Goal: Complete application form

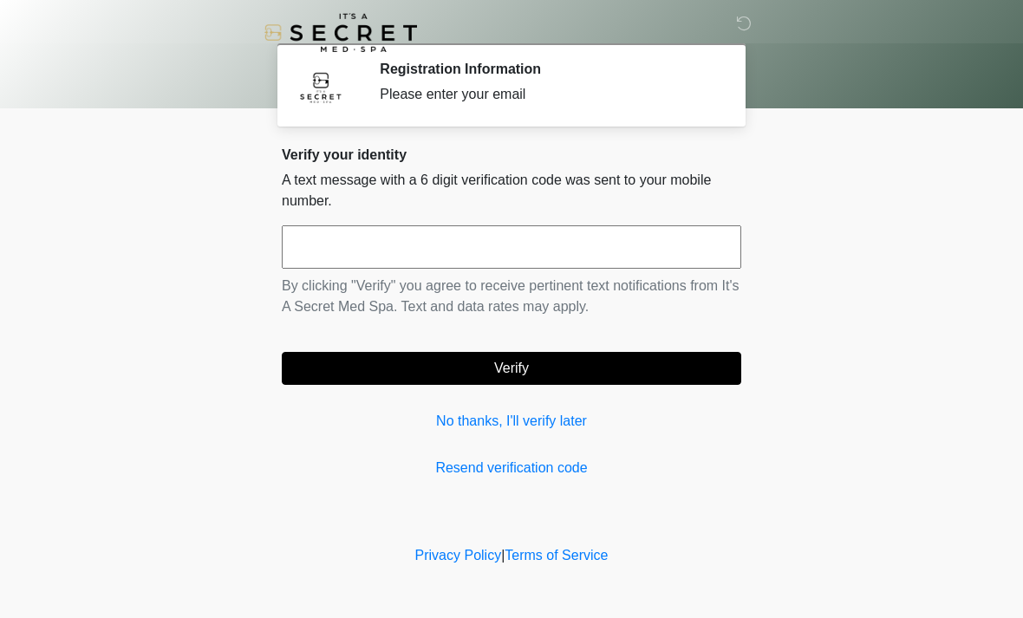
click at [568, 426] on link "No thanks, I'll verify later" at bounding box center [512, 421] width 460 height 21
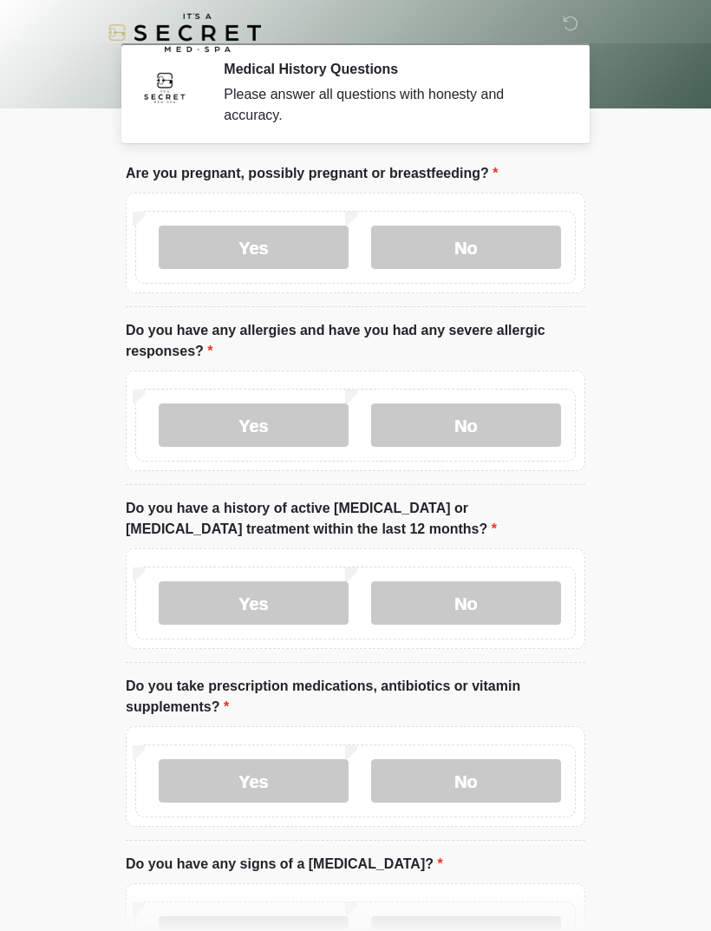
click at [519, 244] on label "No" at bounding box center [466, 246] width 190 height 43
click at [482, 429] on label "No" at bounding box center [466, 424] width 190 height 43
click at [498, 609] on label "No" at bounding box center [466, 602] width 190 height 43
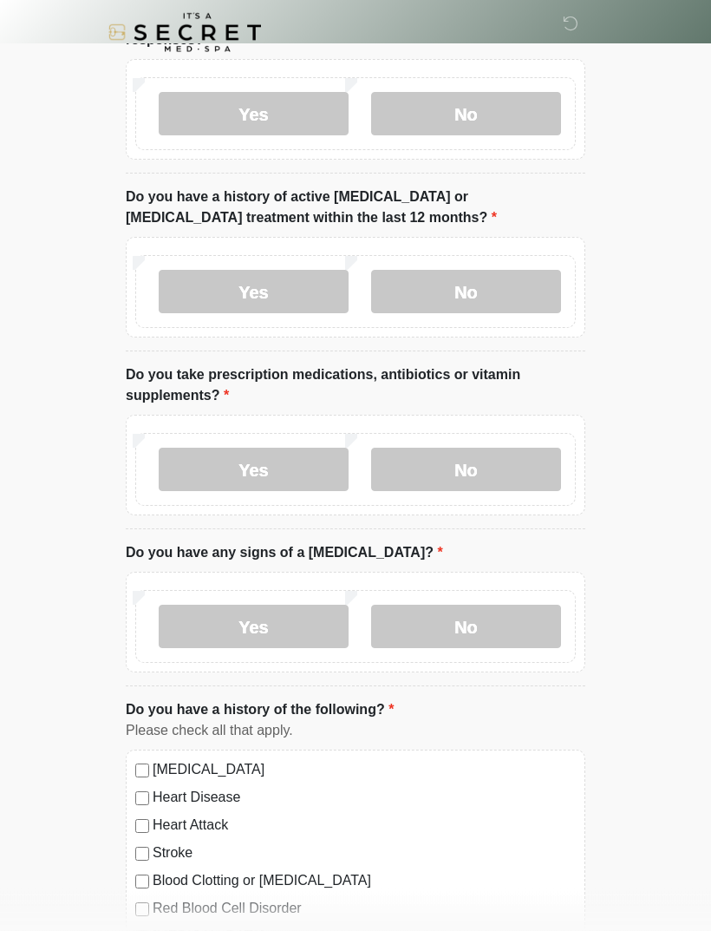
click at [496, 468] on label "No" at bounding box center [466, 469] width 190 height 43
click at [508, 618] on label "No" at bounding box center [466, 626] width 190 height 43
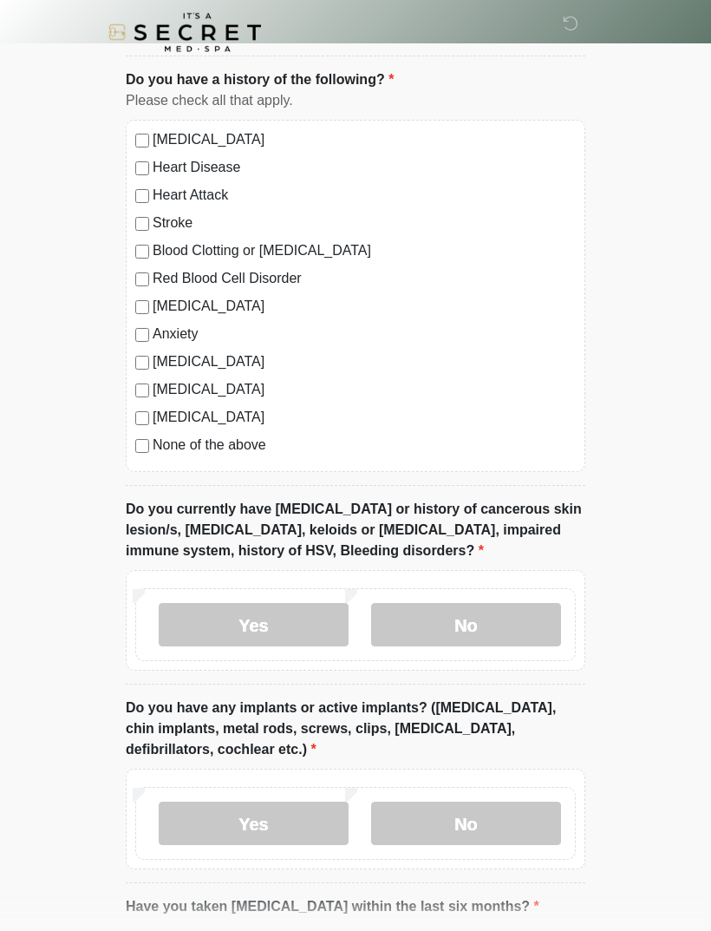
scroll to position [948, 0]
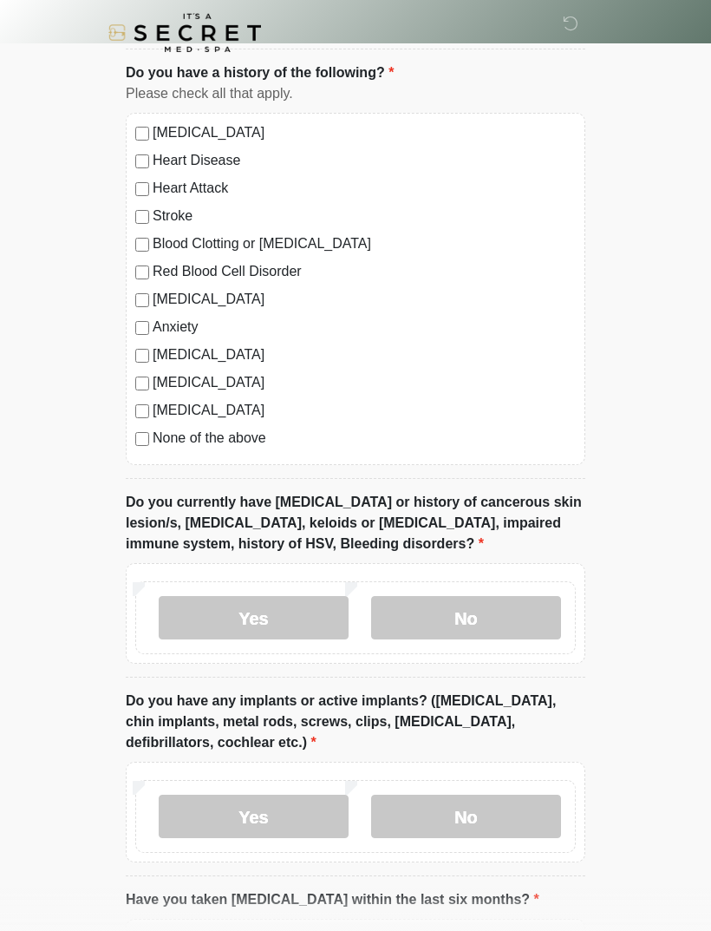
click at [499, 618] on label "No" at bounding box center [466, 617] width 190 height 43
click at [464, 618] on label "No" at bounding box center [466, 815] width 190 height 43
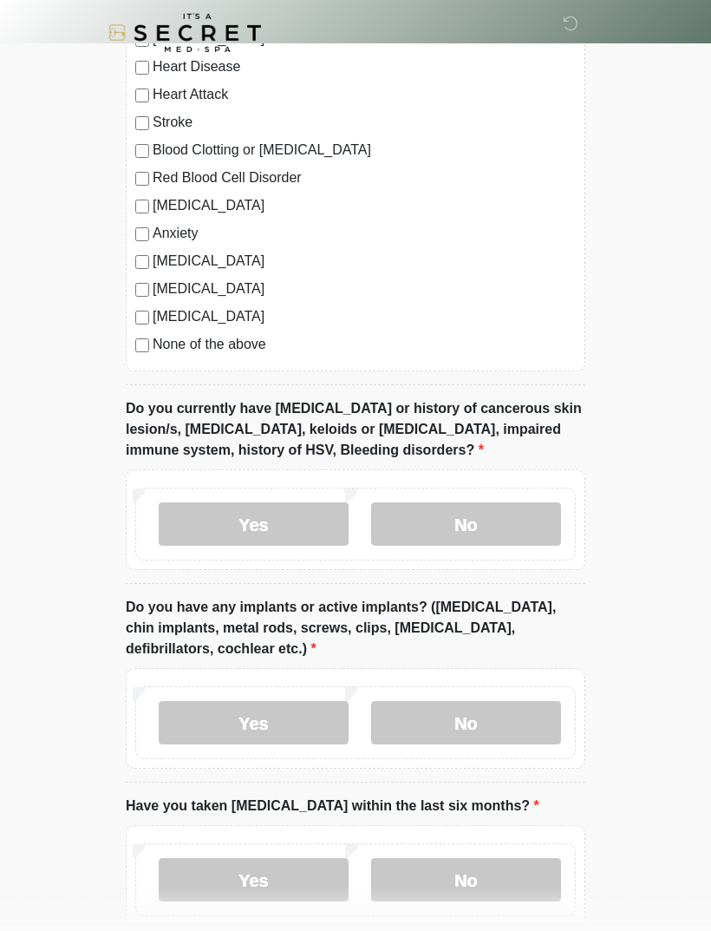
scroll to position [1132, 0]
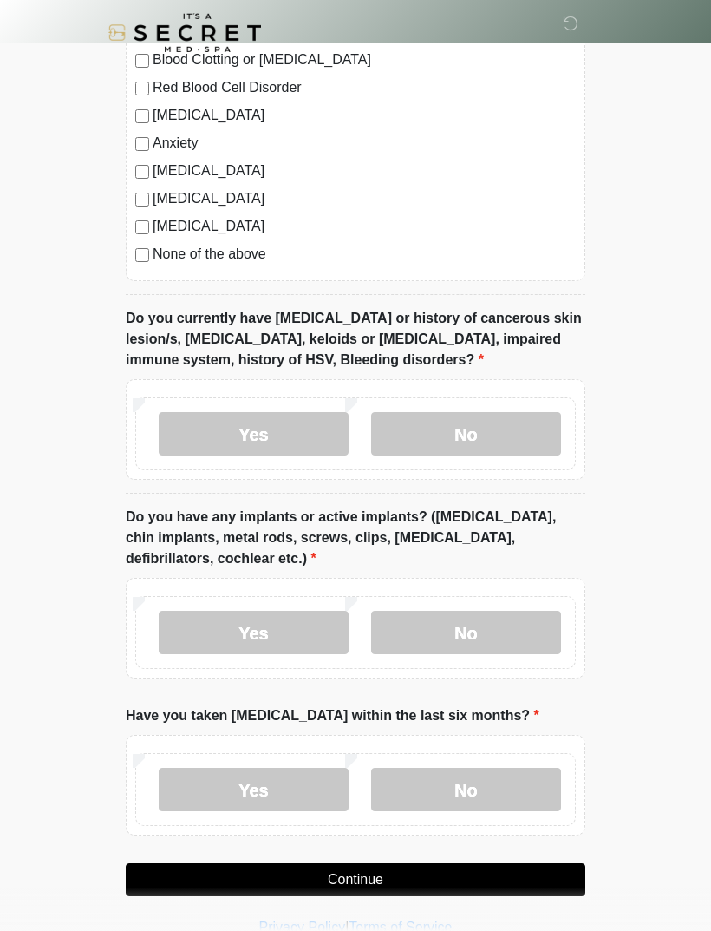
click at [487, 618] on label "No" at bounding box center [466, 789] width 190 height 43
click at [520, 618] on button "Continue" at bounding box center [356, 879] width 460 height 33
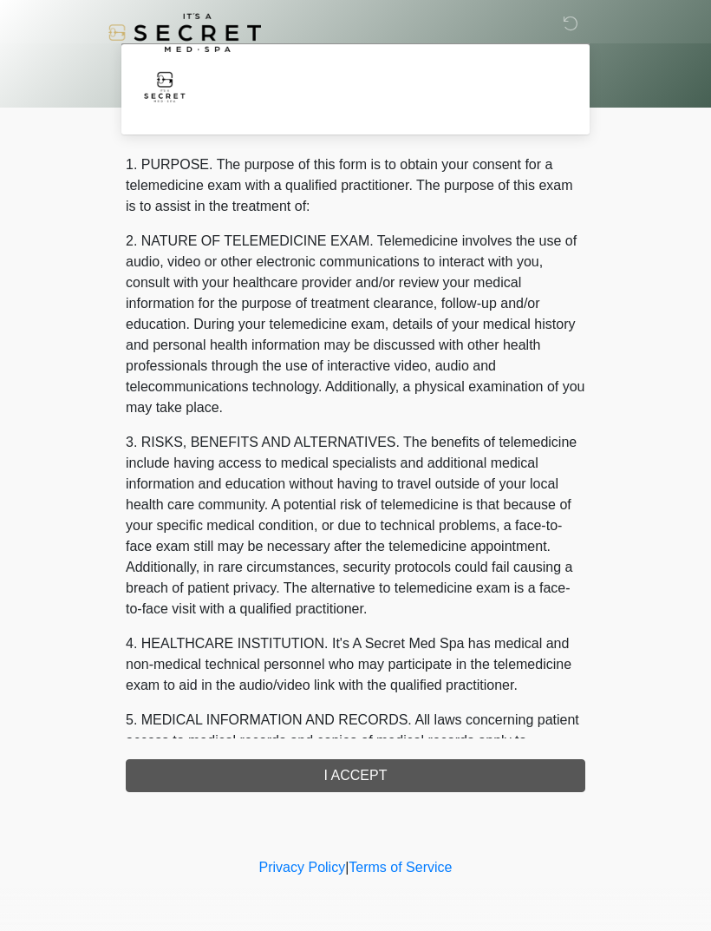
scroll to position [0, 0]
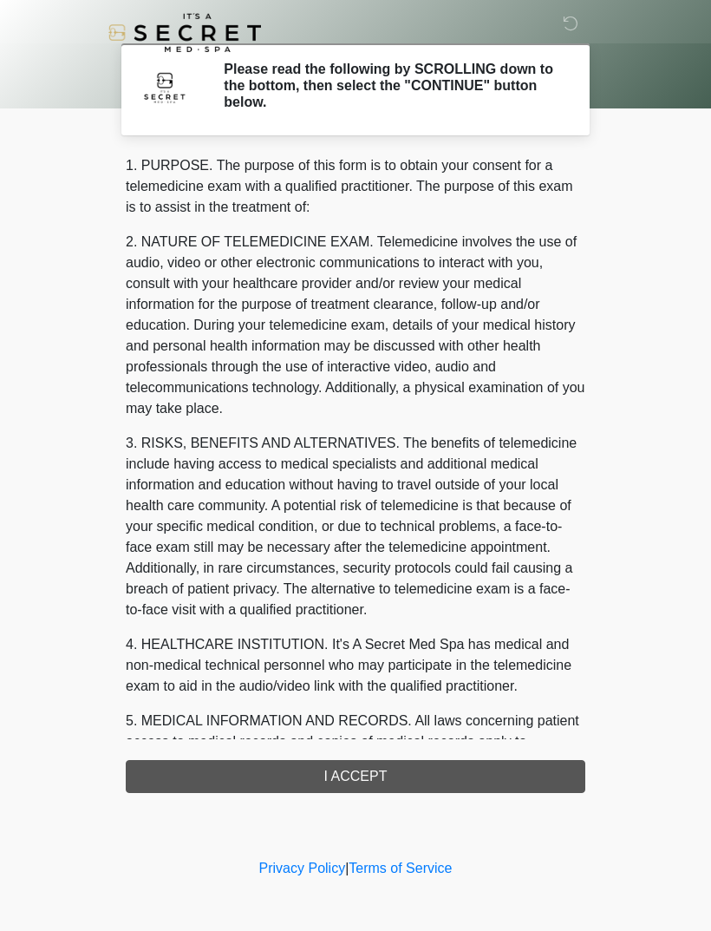
click at [391, 618] on div "1. PURPOSE. The purpose of this form is to obtain your consent for a telemedici…" at bounding box center [356, 473] width 460 height 637
click at [363, 618] on div "1. PURPOSE. The purpose of this form is to obtain your consent for a telemedici…" at bounding box center [356, 473] width 460 height 637
click at [355, 618] on div "1. PURPOSE. The purpose of this form is to obtain your consent for a telemedici…" at bounding box center [356, 473] width 460 height 637
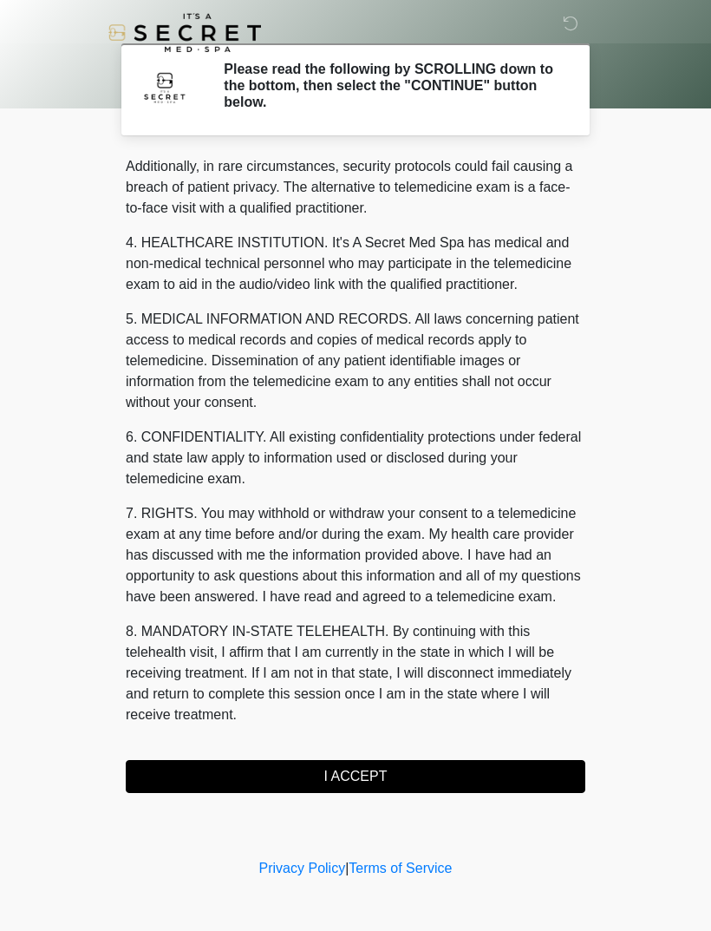
scroll to position [422, 0]
click at [362, 618] on button "I ACCEPT" at bounding box center [356, 776] width 460 height 33
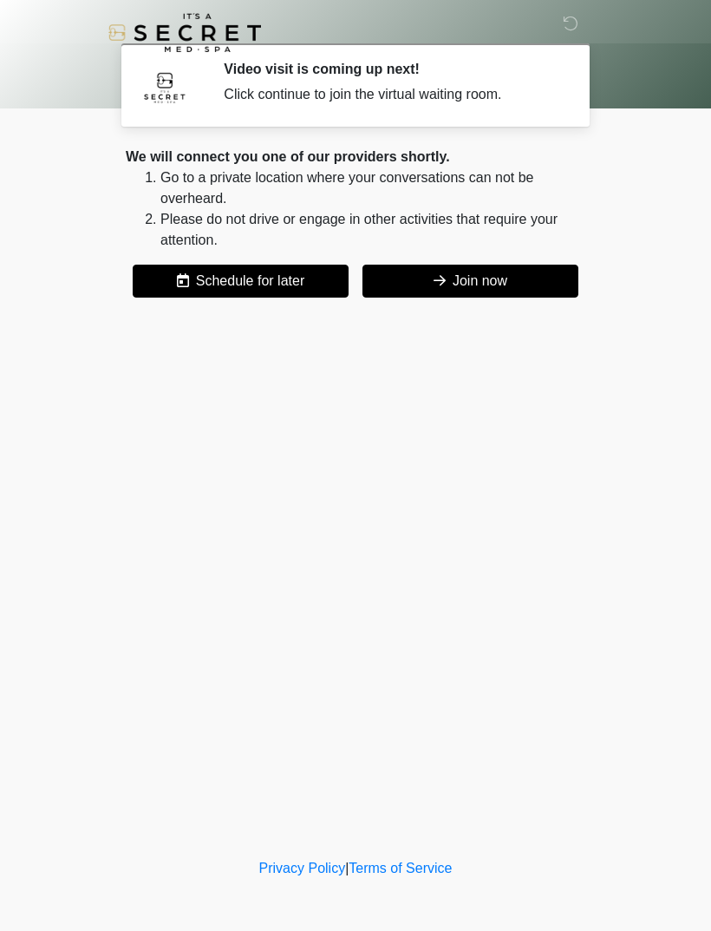
click at [505, 294] on button "Join now" at bounding box center [471, 281] width 216 height 33
